Goal: Transaction & Acquisition: Obtain resource

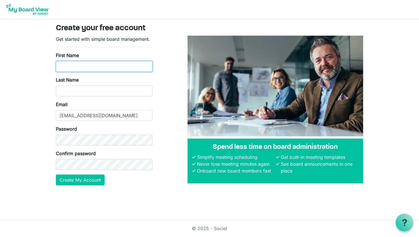
click at [97, 66] on input "First Name" at bounding box center [104, 66] width 97 height 11
type input "Sandra"
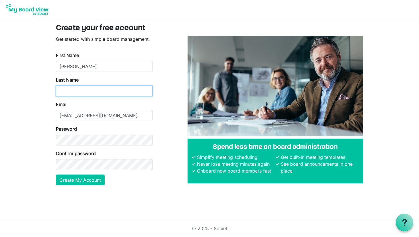
type input "Pineau-Boddison"
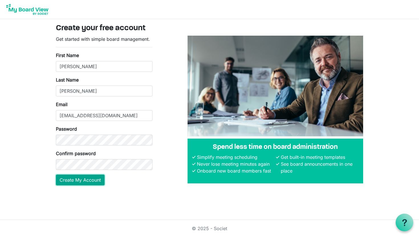
click at [88, 181] on button "Create My Account" at bounding box center [80, 180] width 49 height 11
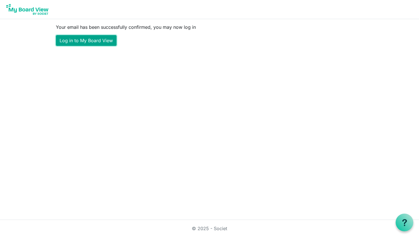
click at [100, 40] on link "Log in to My Board View" at bounding box center [86, 40] width 61 height 11
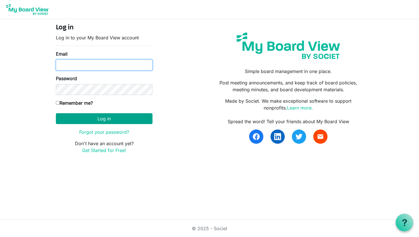
type input "[EMAIL_ADDRESS][DOMAIN_NAME]"
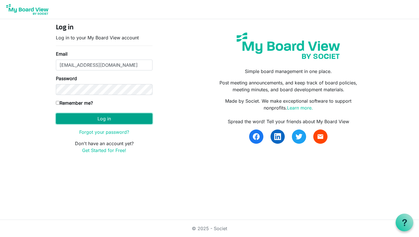
click at [102, 118] on button "Log in" at bounding box center [104, 118] width 97 height 11
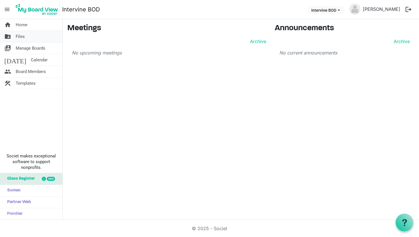
click at [21, 37] on span "Files" at bounding box center [20, 36] width 9 height 11
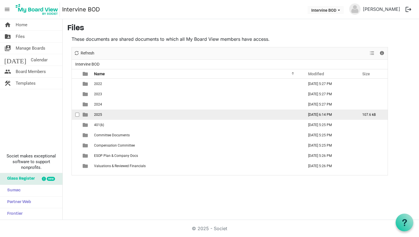
click at [101, 115] on span "2025" at bounding box center [98, 115] width 8 height 4
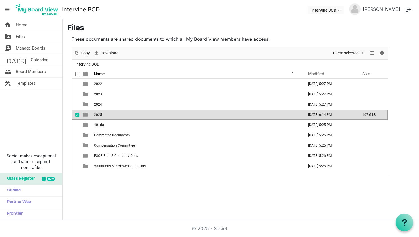
click at [77, 115] on span "checkbox" at bounding box center [77, 115] width 4 height 4
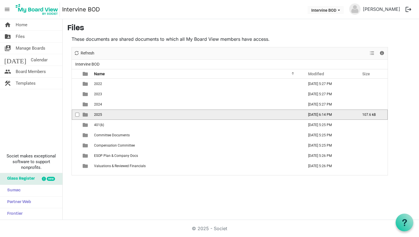
click at [100, 114] on span "2025" at bounding box center [98, 115] width 8 height 4
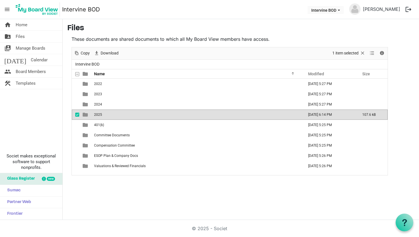
click at [100, 114] on span "2025" at bounding box center [98, 115] width 8 height 4
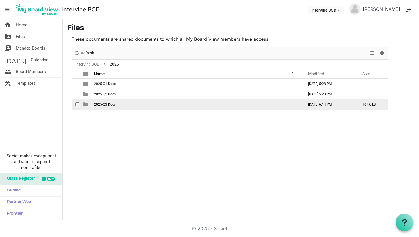
click at [100, 103] on span "2025-Q3 Docs" at bounding box center [105, 104] width 22 height 4
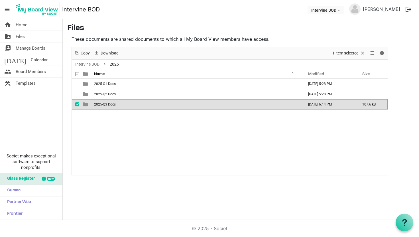
click at [100, 103] on span "2025-Q3 Docs" at bounding box center [105, 104] width 22 height 4
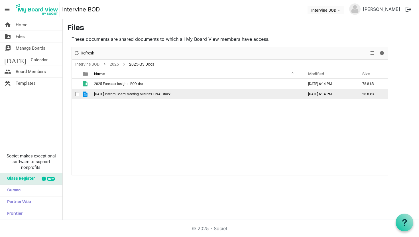
click at [128, 93] on span "2025-08-08 Interim Board Meeting Minutes FINAL.docx" at bounding box center [132, 94] width 76 height 4
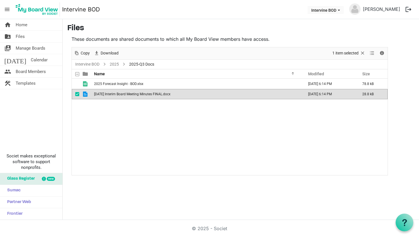
click at [128, 93] on span "2025-08-08 Interim Board Meeting Minutes FINAL.docx" at bounding box center [132, 94] width 76 height 4
